Goal: Task Accomplishment & Management: Use online tool/utility

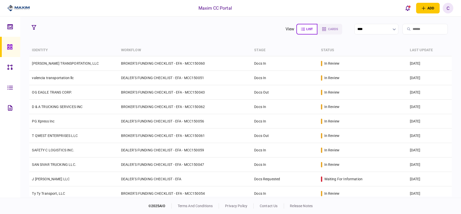
click at [191, 34] on section "view list cards ****" at bounding box center [240, 29] width 423 height 13
click at [192, 35] on section "view list cards ****" at bounding box center [240, 29] width 423 height 13
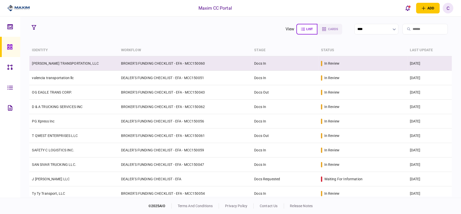
click at [220, 61] on td "BROKER'S FUNDING CHECKLIST - EFA - MCC150060" at bounding box center [186, 63] width 134 height 14
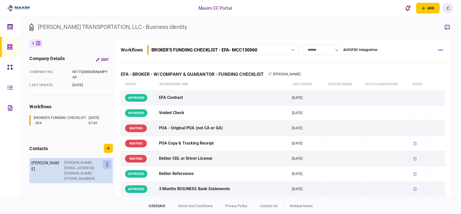
click at [107, 164] on button "button" at bounding box center [107, 164] width 9 height 9
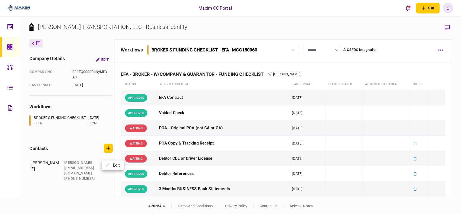
drag, startPoint x: 80, startPoint y: 141, endPoint x: 97, endPoint y: 139, distance: 16.6
click at [80, 141] on div at bounding box center [230, 107] width 461 height 214
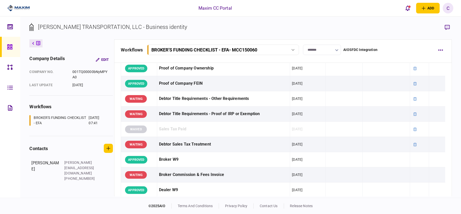
scroll to position [135, 0]
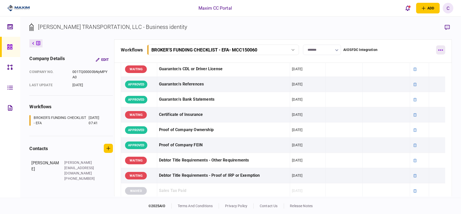
click at [443, 47] on button "button" at bounding box center [441, 49] width 9 height 9
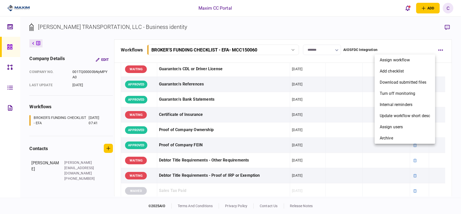
click at [395, 34] on div at bounding box center [230, 107] width 461 height 214
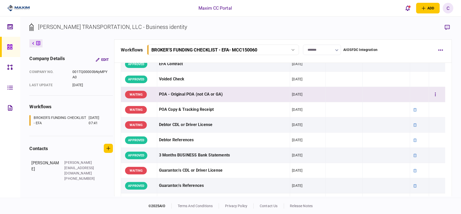
scroll to position [0, 0]
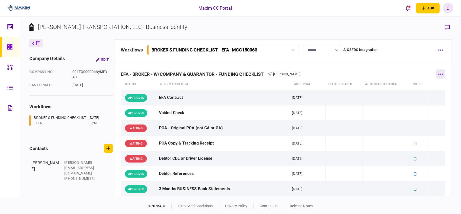
click at [439, 73] on button "button" at bounding box center [441, 73] width 9 height 9
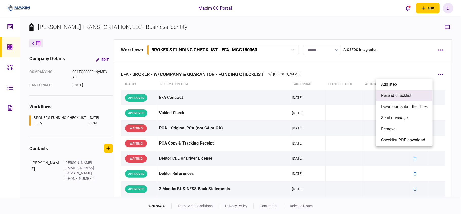
click at [392, 96] on span "resend checklist" at bounding box center [396, 95] width 30 height 6
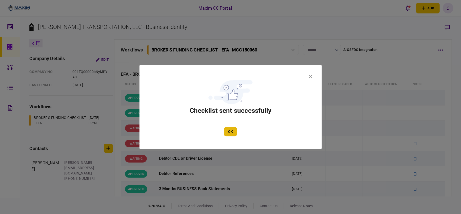
click at [226, 131] on button "OK" at bounding box center [230, 131] width 13 height 9
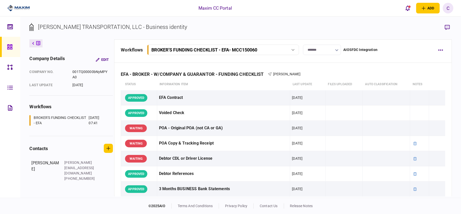
click at [10, 46] on icon at bounding box center [10, 47] width 6 height 6
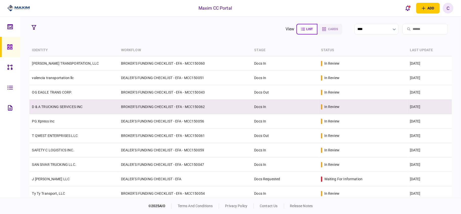
click at [128, 110] on td "BROKER'S FUNDING CHECKLIST - EFA - MCC150062" at bounding box center [186, 107] width 134 height 14
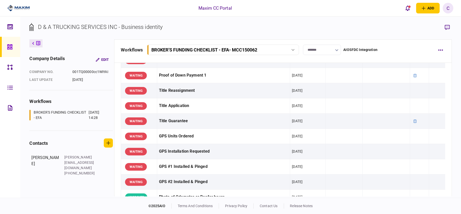
scroll to position [371, 0]
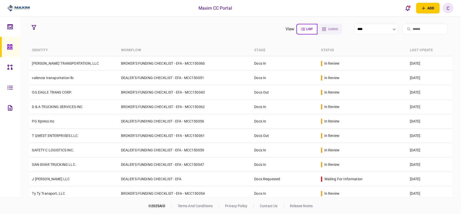
click at [354, 11] on div "Maxim CC Portal add business identity individual identity C C [PERSON_NAME] [PE…" at bounding box center [230, 8] width 461 height 16
click at [205, 29] on section "view list cards ****" at bounding box center [240, 29] width 423 height 13
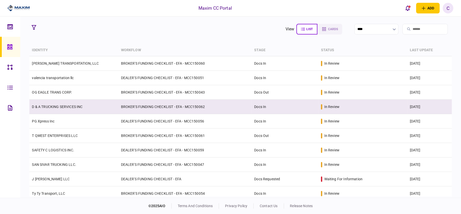
click at [223, 108] on td "BROKER'S FUNDING CHECKLIST - EFA - MCC150062" at bounding box center [186, 107] width 134 height 14
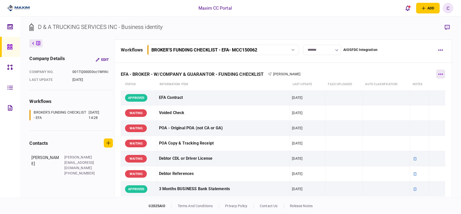
click at [437, 74] on button "button" at bounding box center [441, 73] width 9 height 9
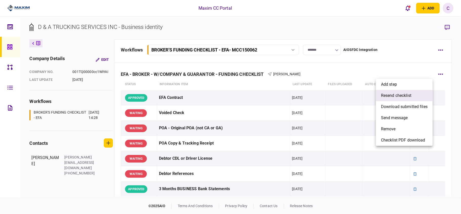
click at [388, 98] on span "resend checklist" at bounding box center [396, 95] width 30 height 6
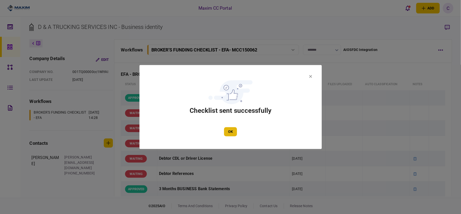
click at [228, 131] on button "OK" at bounding box center [230, 131] width 13 height 9
